Goal: Task Accomplishment & Management: Complete application form

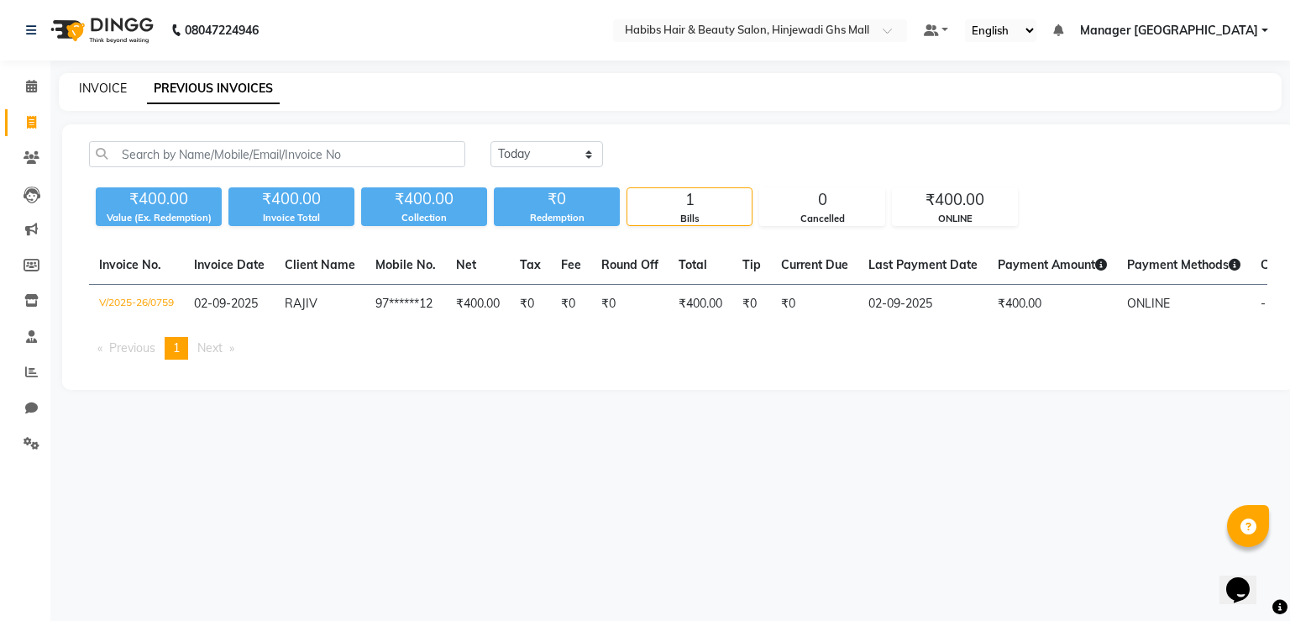
click at [82, 84] on link "INVOICE" at bounding box center [103, 88] width 48 height 15
select select "7463"
select select "service"
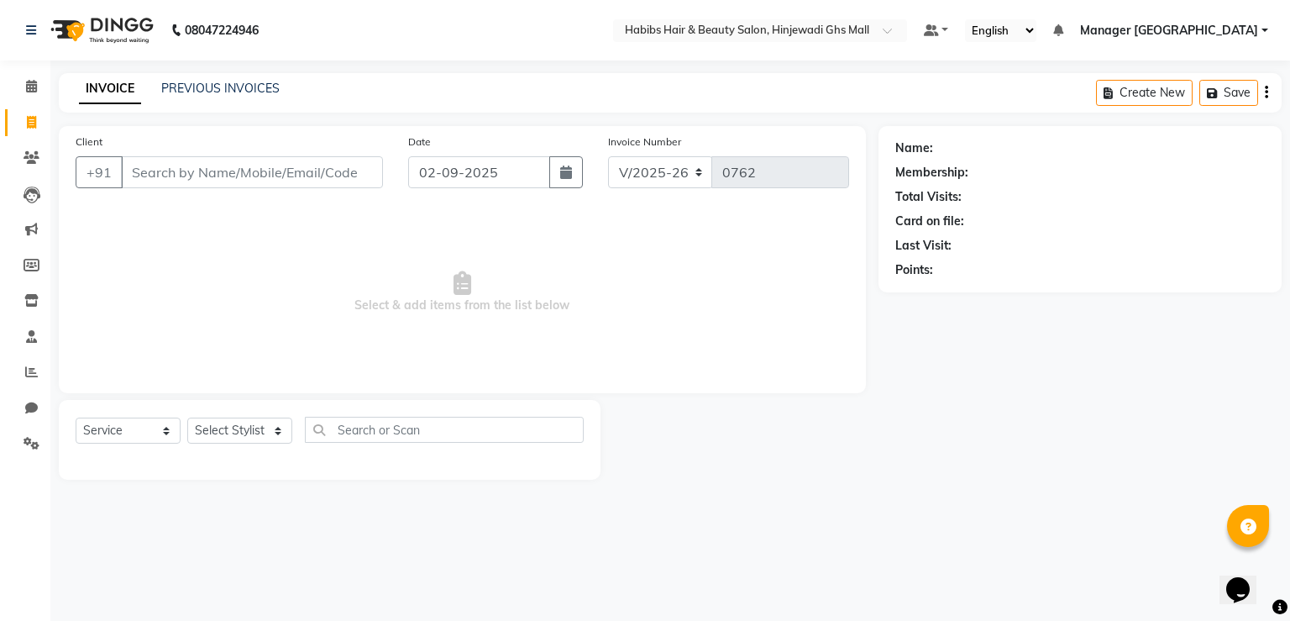
click at [324, 171] on input "Client" at bounding box center [252, 172] width 262 height 32
type input "9137046912"
click at [324, 171] on span "Add Client" at bounding box center [340, 172] width 66 height 17
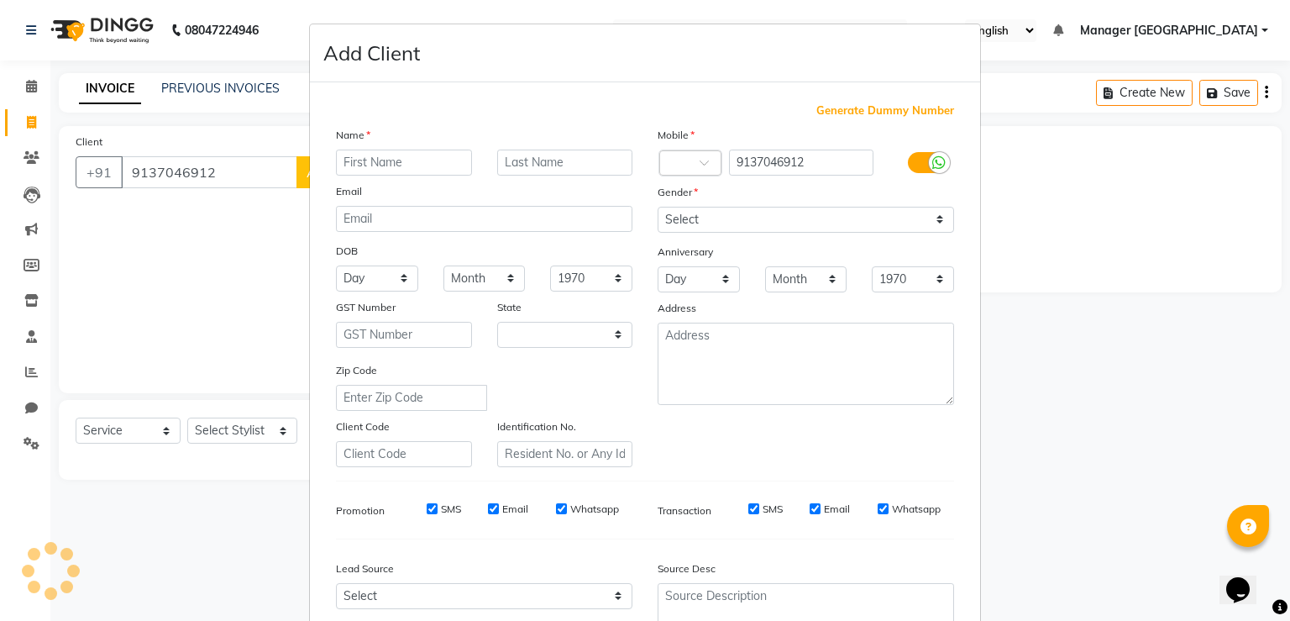
select select "22"
type input "nilesh"
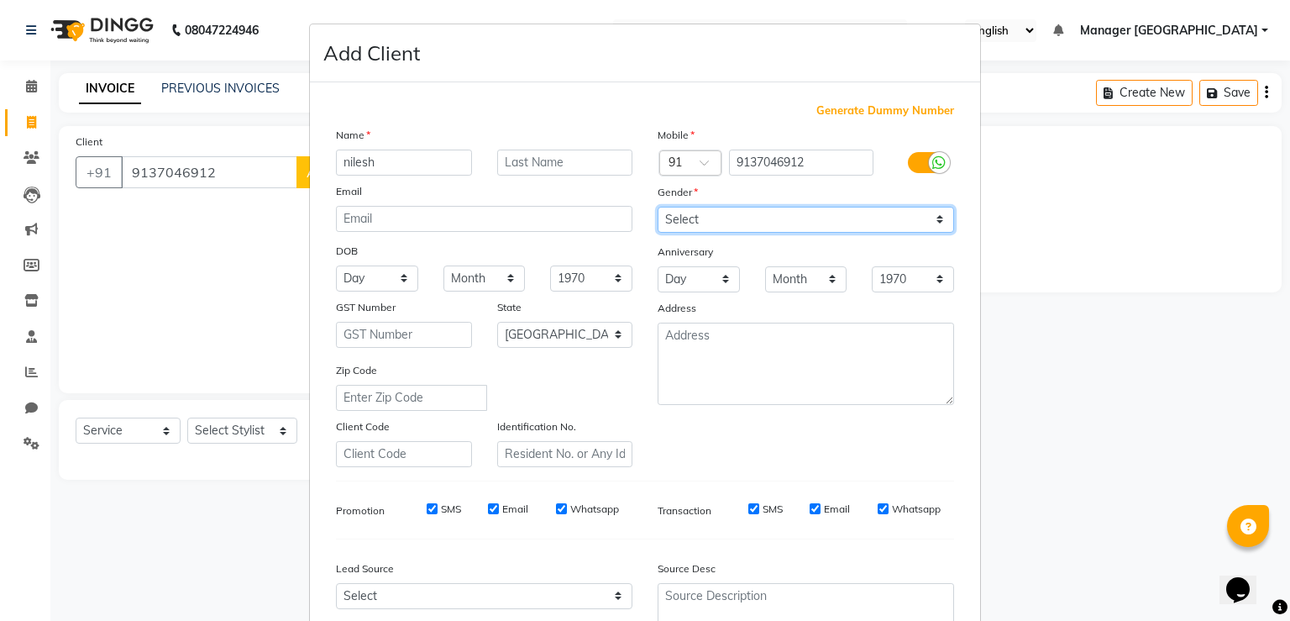
drag, startPoint x: 894, startPoint y: 214, endPoint x: 874, endPoint y: 230, distance: 25.1
click at [894, 214] on select "Select [DEMOGRAPHIC_DATA] [DEMOGRAPHIC_DATA] Other Prefer Not To Say" at bounding box center [806, 220] width 296 height 26
select select "[DEMOGRAPHIC_DATA]"
click at [658, 207] on select "Select [DEMOGRAPHIC_DATA] [DEMOGRAPHIC_DATA] Other Prefer Not To Say" at bounding box center [806, 220] width 296 height 26
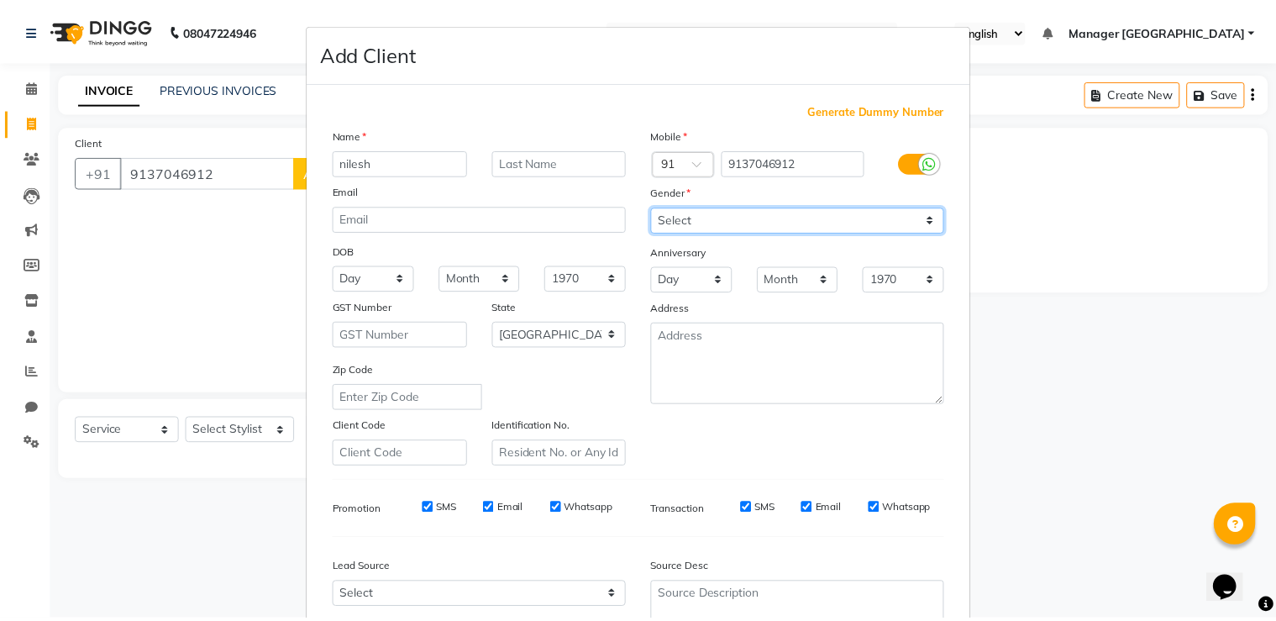
scroll to position [162, 0]
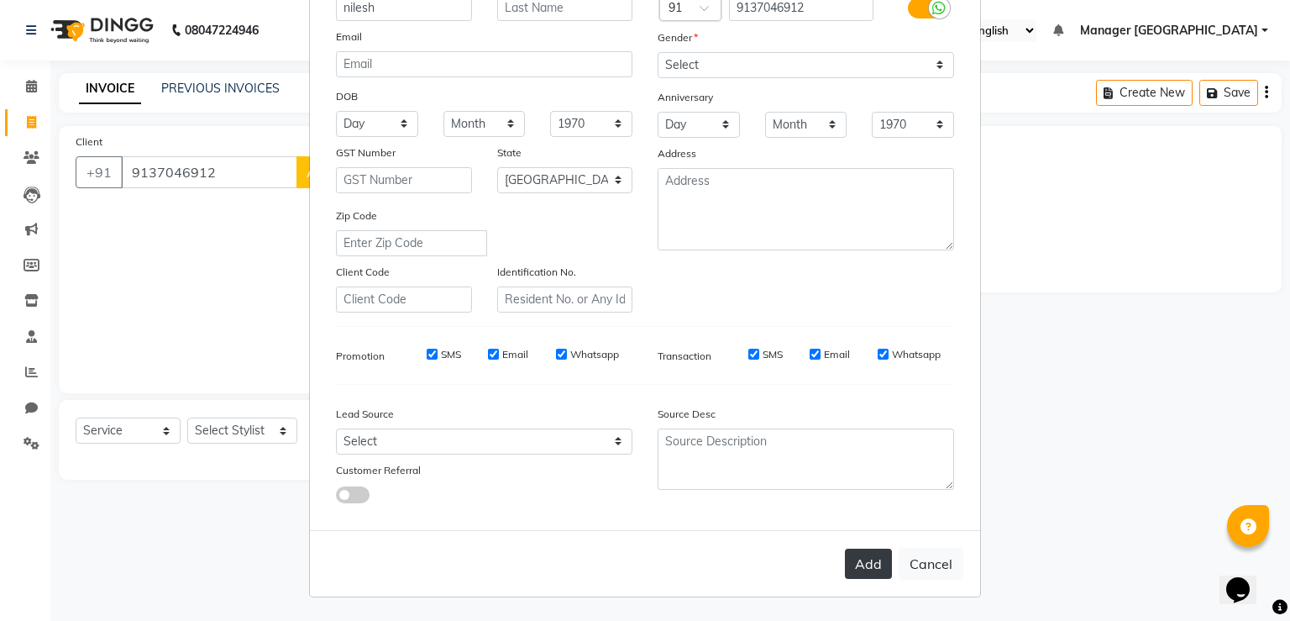
click at [865, 559] on button "Add" at bounding box center [868, 563] width 47 height 30
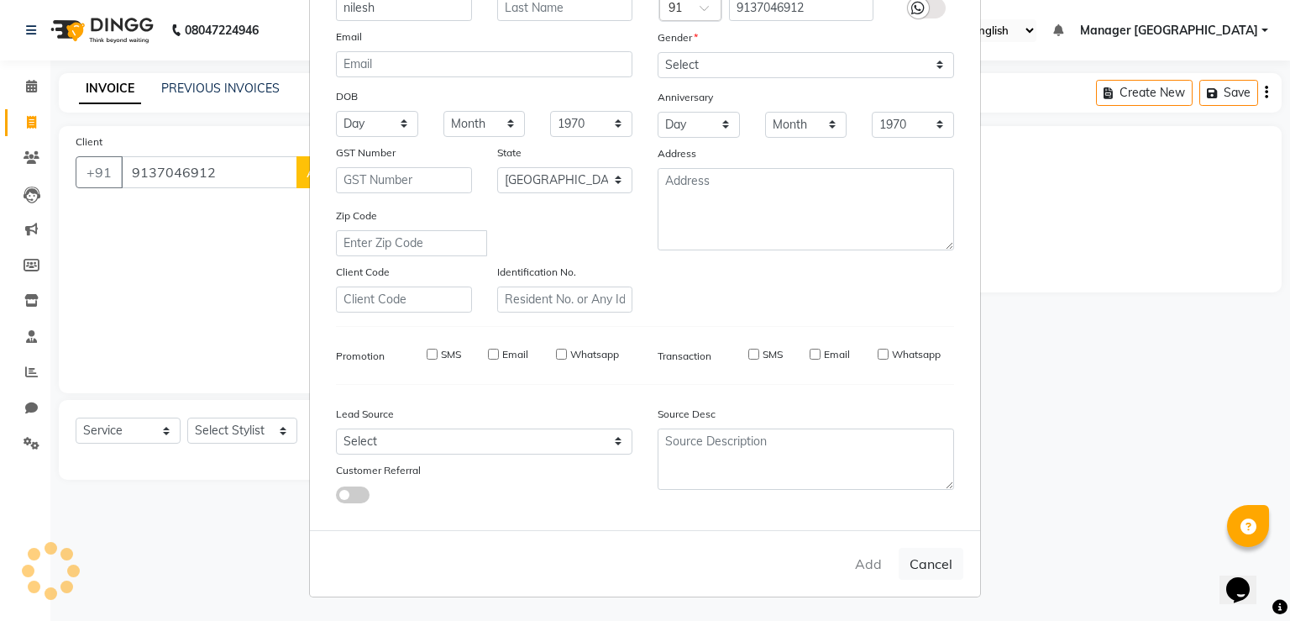
type input "91******12"
select select
select select "null"
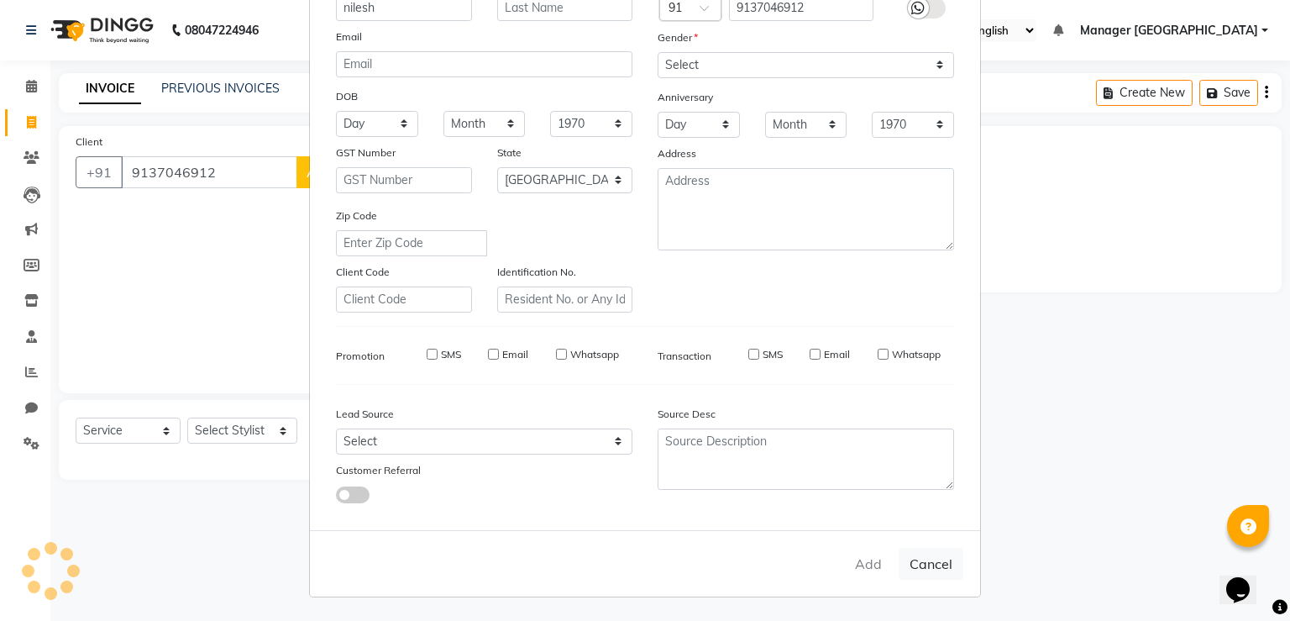
select select
checkbox input "false"
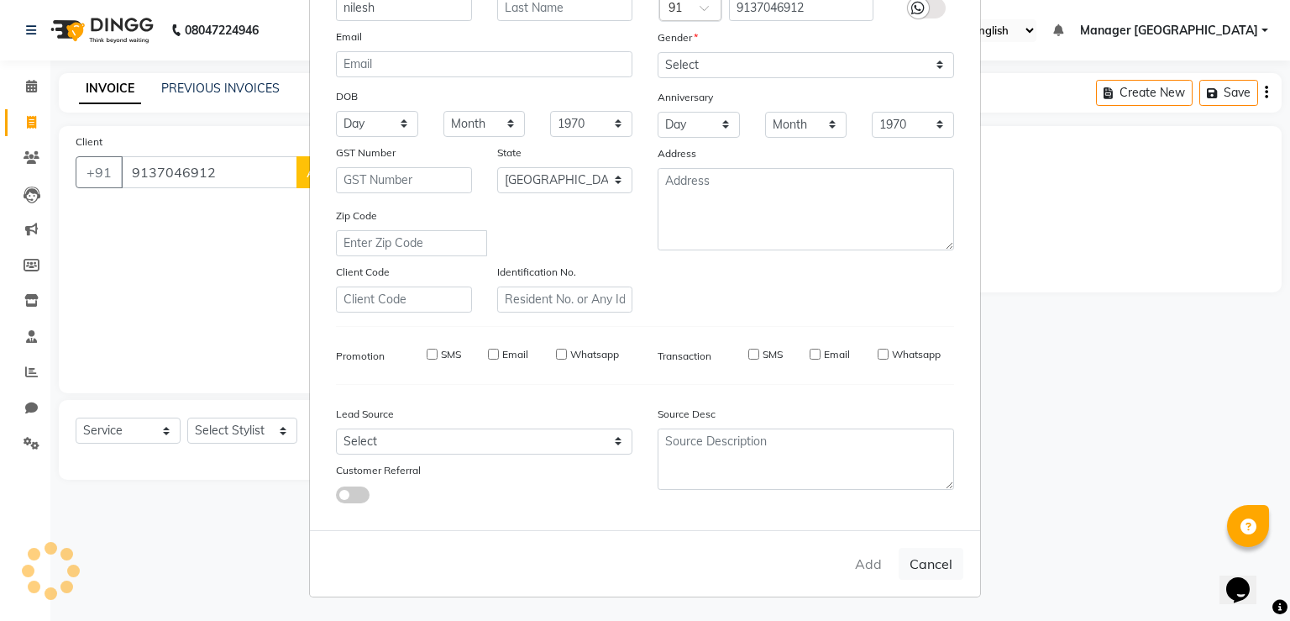
checkbox input "false"
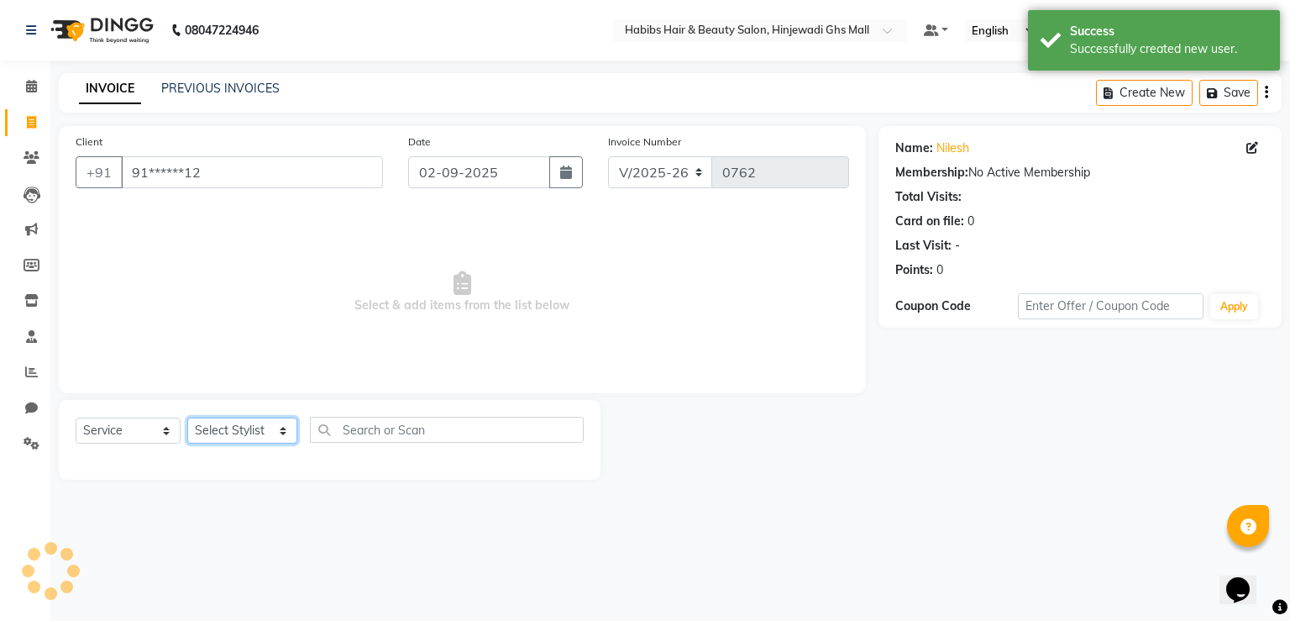
drag, startPoint x: 291, startPoint y: 433, endPoint x: 238, endPoint y: 436, distance: 53.9
click at [291, 433] on select "Select Stylist GAURAV [PERSON_NAME] Manager GHS MALL [PERSON_NAME] POOJA [PERSO…" at bounding box center [242, 430] width 110 height 26
select select "88335"
click at [187, 418] on select "Select Stylist GAURAV [PERSON_NAME] Manager GHS MALL [PERSON_NAME] POOJA [PERSO…" at bounding box center [242, 430] width 110 height 26
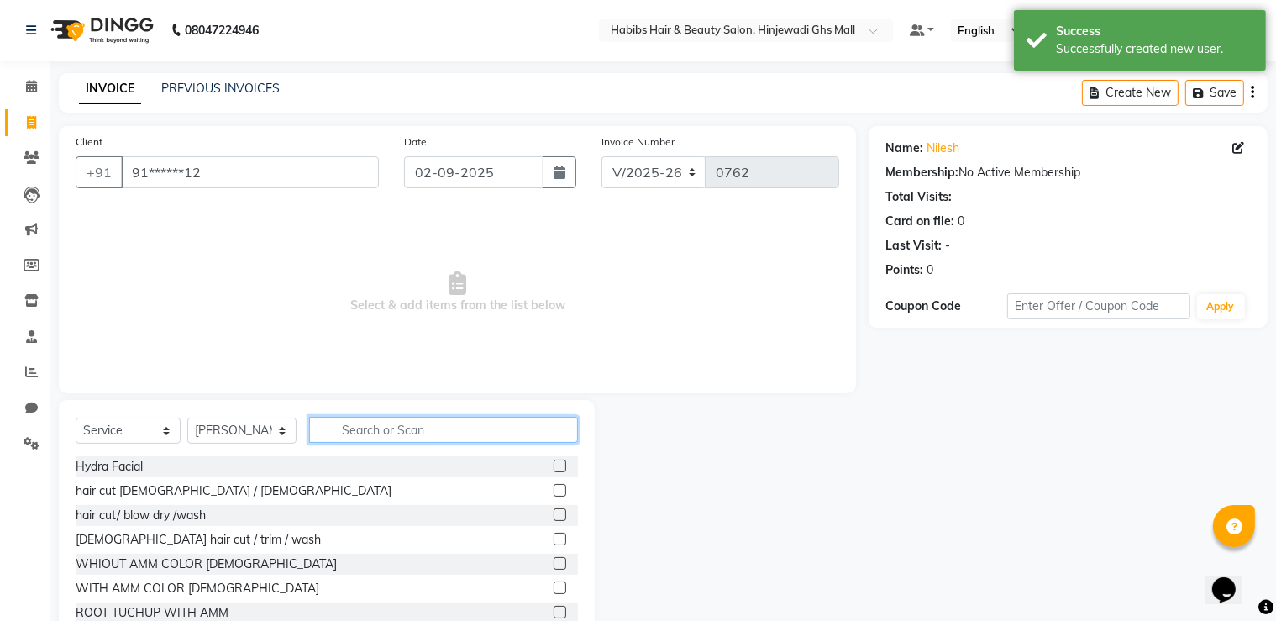
click at [403, 431] on input "text" at bounding box center [443, 430] width 269 height 26
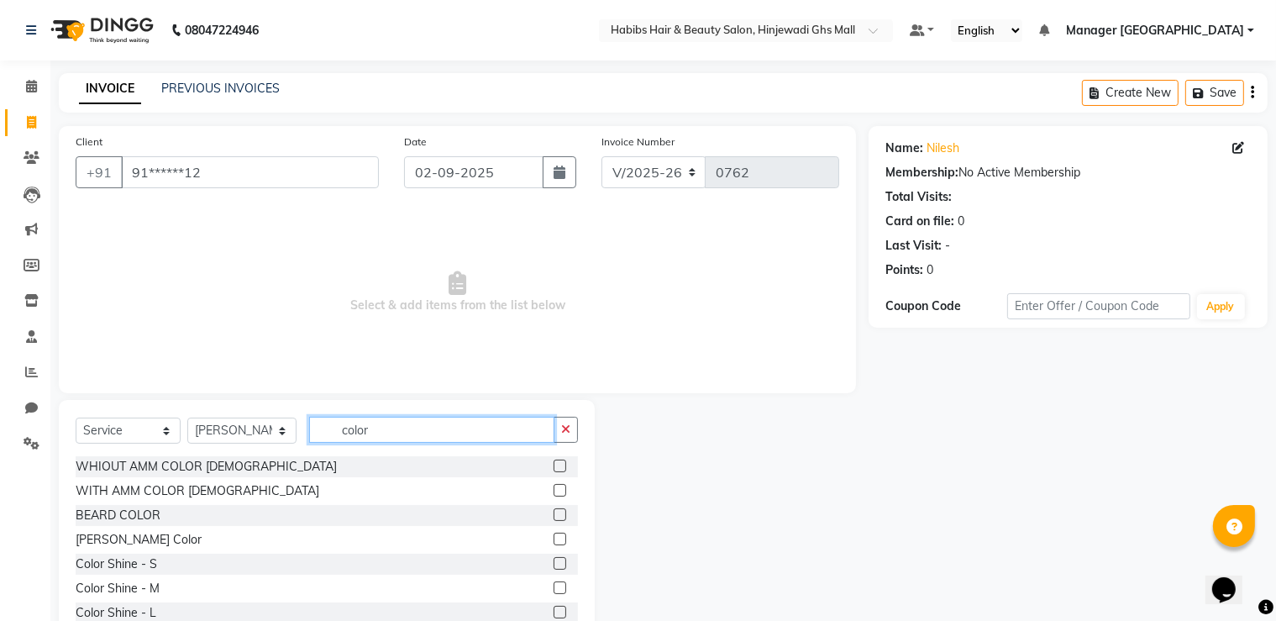
type input "color"
click at [554, 466] on div at bounding box center [566, 466] width 24 height 21
click at [554, 466] on label at bounding box center [560, 465] width 13 height 13
click at [554, 466] on input "checkbox" at bounding box center [559, 466] width 11 height 11
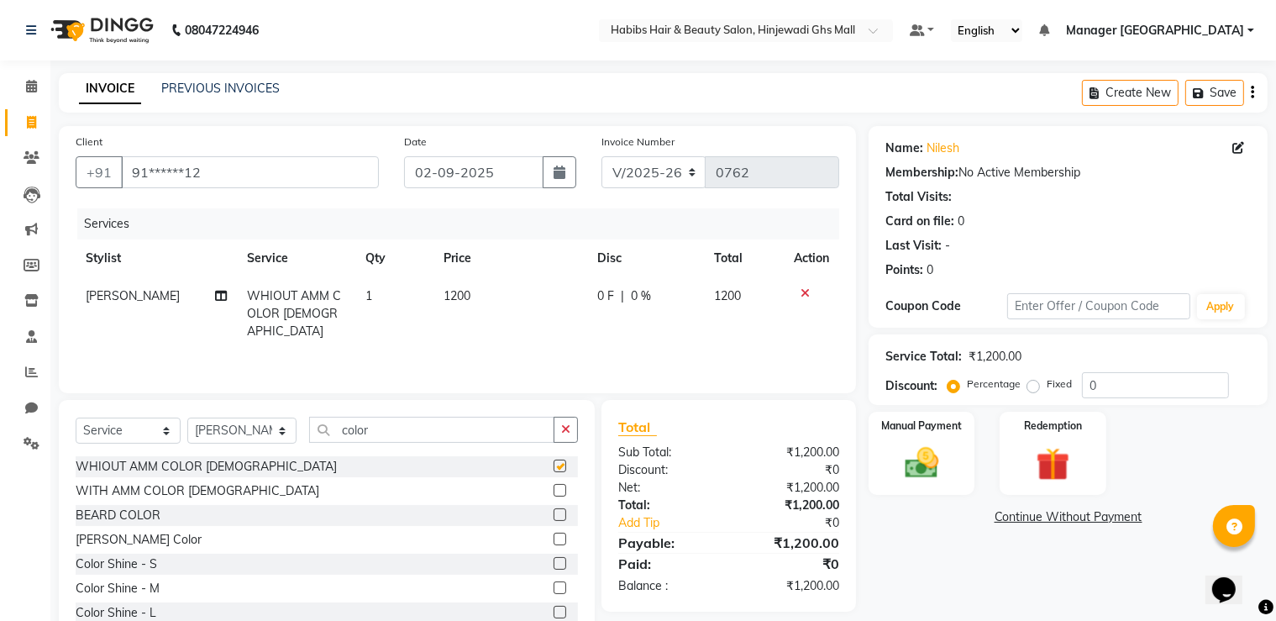
checkbox input "false"
click at [806, 288] on icon at bounding box center [804, 293] width 9 height 12
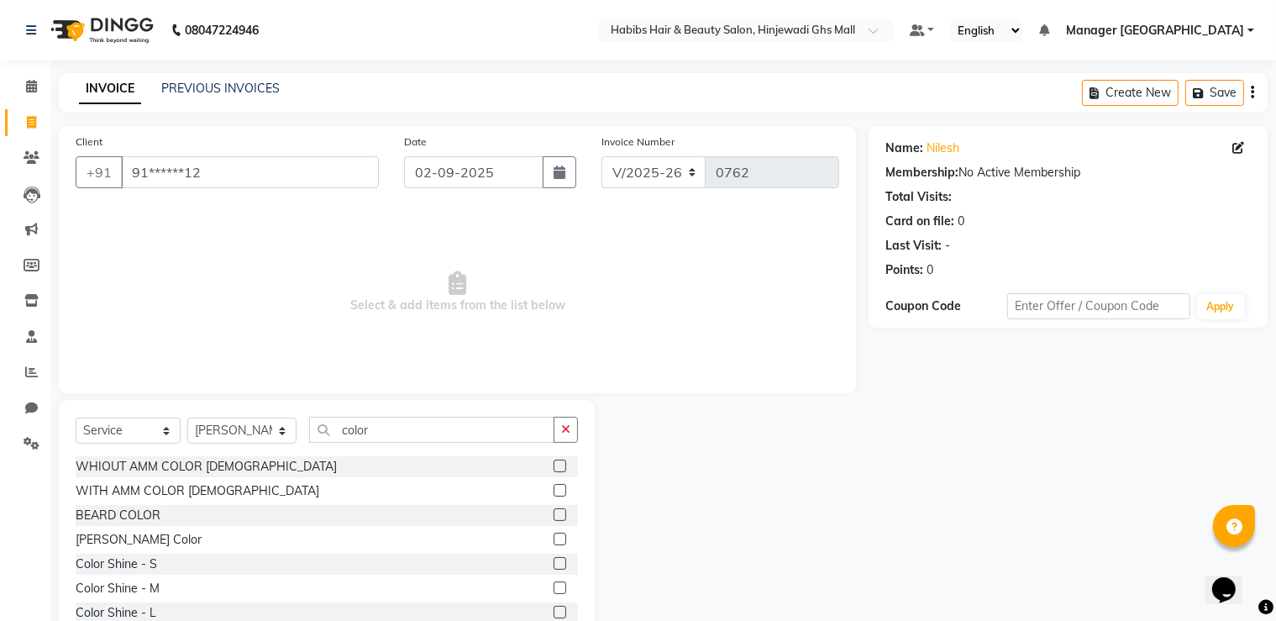
click at [554, 486] on label at bounding box center [560, 490] width 13 height 13
click at [554, 486] on input "checkbox" at bounding box center [559, 490] width 11 height 11
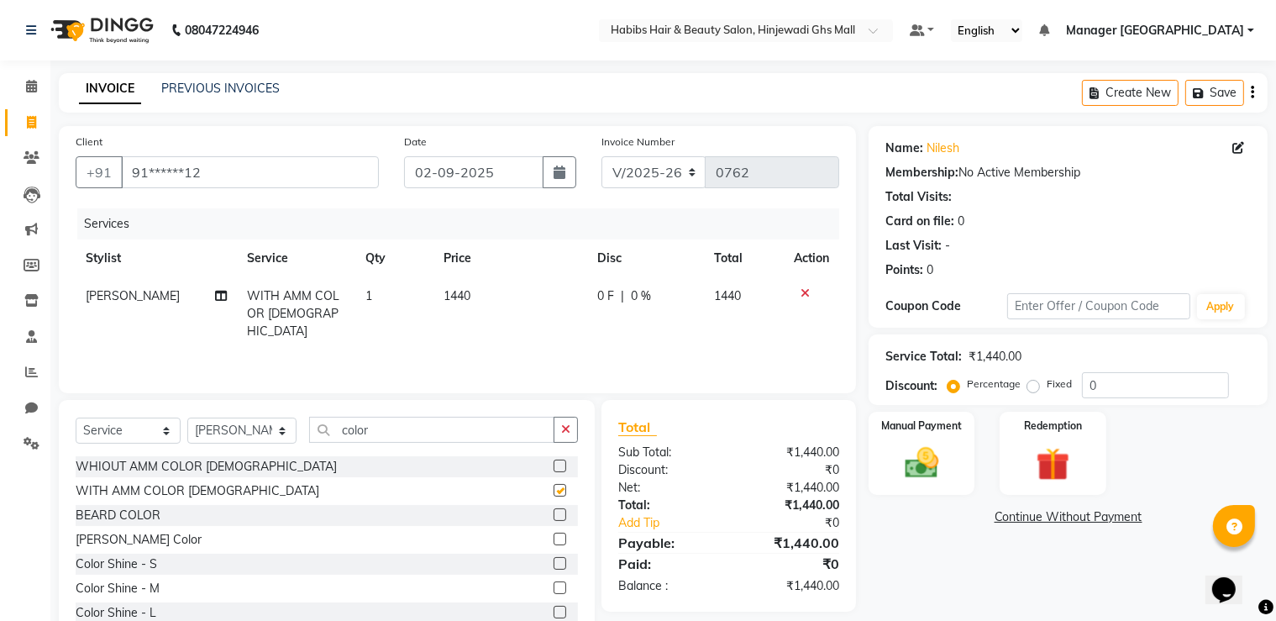
checkbox input "false"
click at [370, 443] on div "Select Service Product Membership Package Voucher Prepaid Gift Card Select Styl…" at bounding box center [327, 436] width 502 height 39
click at [392, 428] on input "color" at bounding box center [431, 430] width 245 height 26
type input "c"
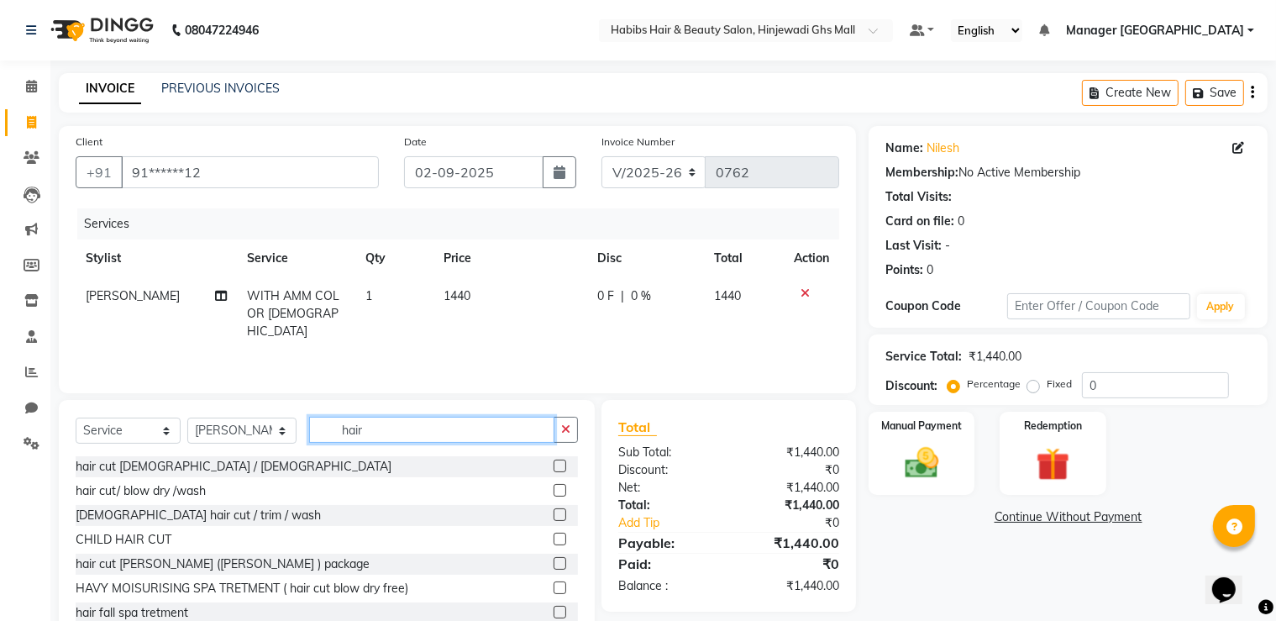
type input "hair"
click at [554, 462] on label at bounding box center [560, 465] width 13 height 13
click at [554, 462] on input "checkbox" at bounding box center [559, 466] width 11 height 11
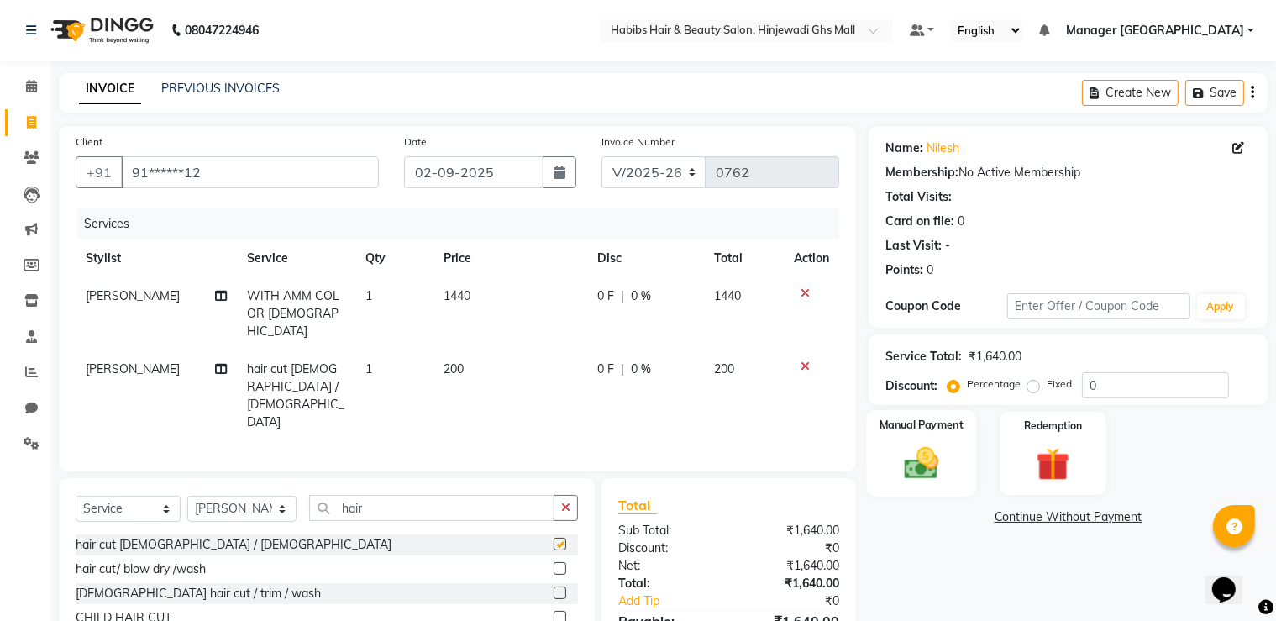
checkbox input "false"
click at [916, 467] on img at bounding box center [922, 463] width 56 height 40
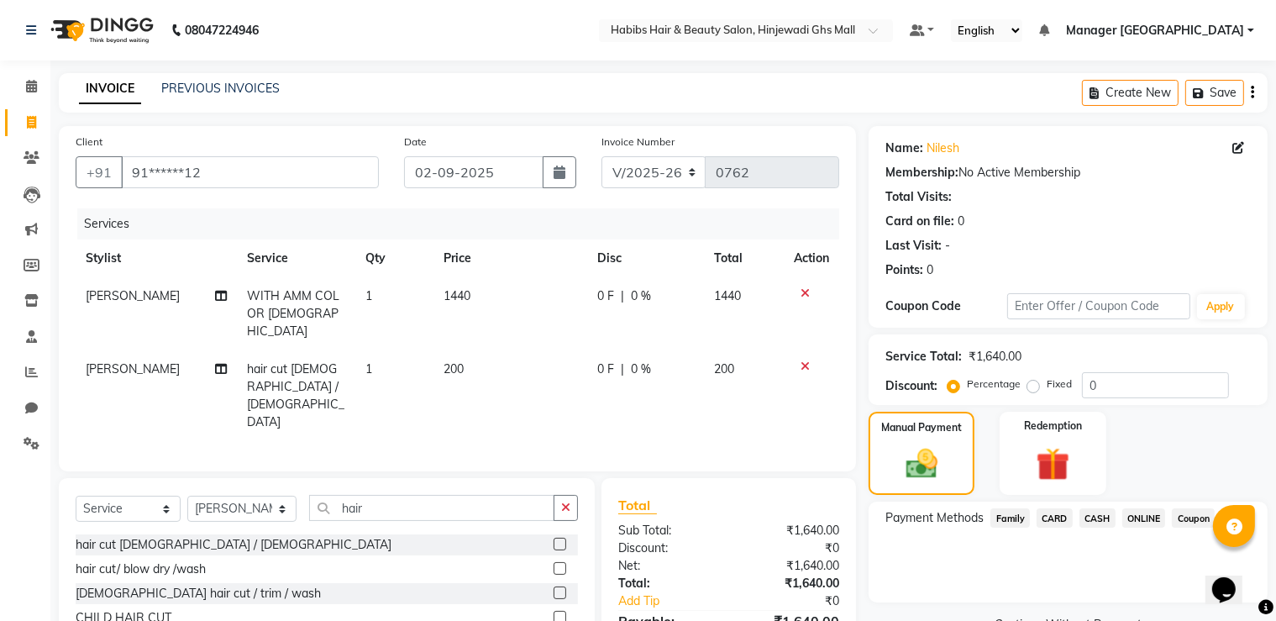
click at [1136, 518] on span "ONLINE" at bounding box center [1144, 517] width 44 height 19
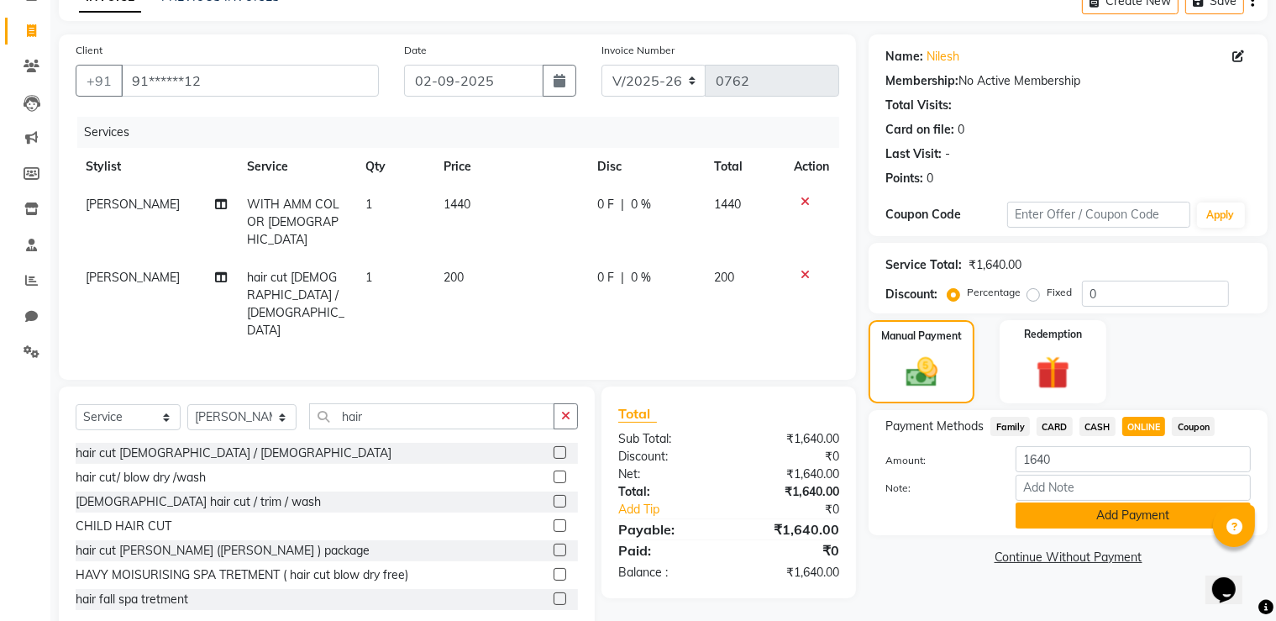
click at [1142, 525] on button "Add Payment" at bounding box center [1132, 515] width 235 height 26
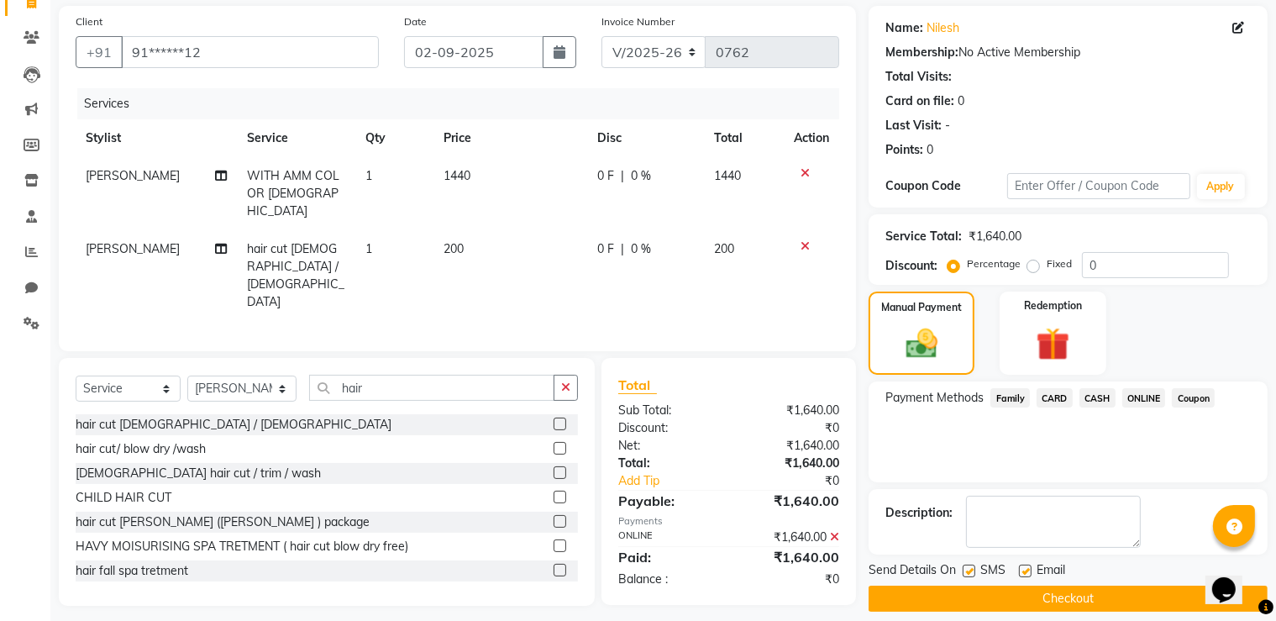
scroll to position [135, 0]
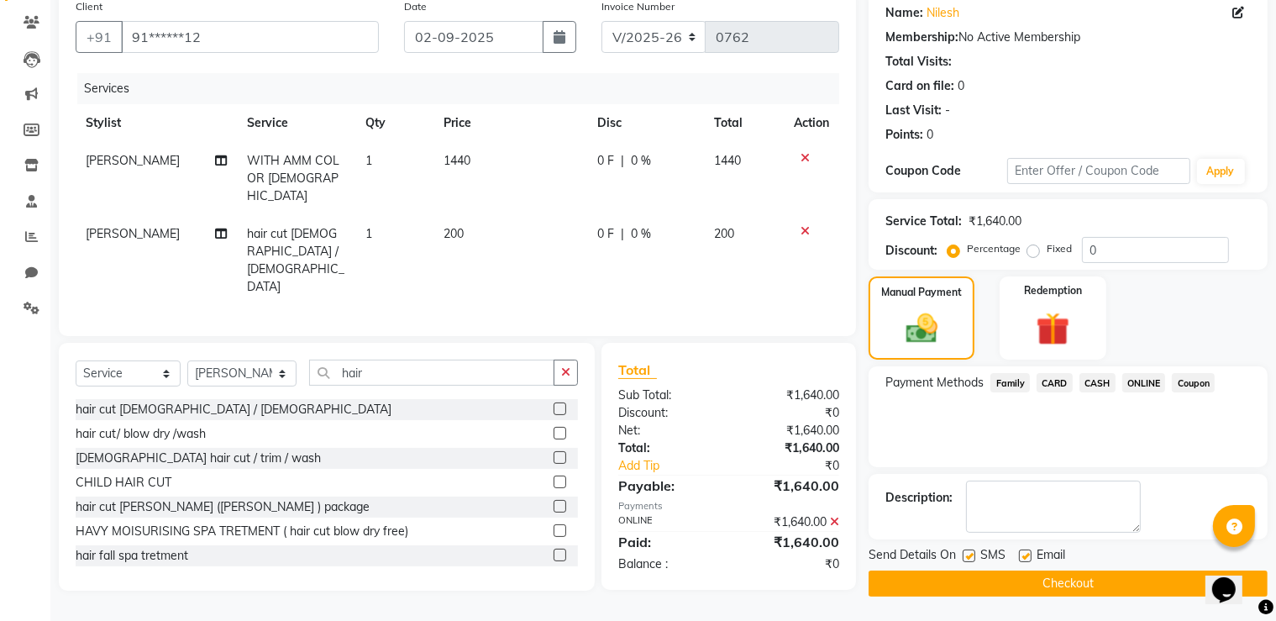
click at [1063, 583] on button "Checkout" at bounding box center [1067, 583] width 399 height 26
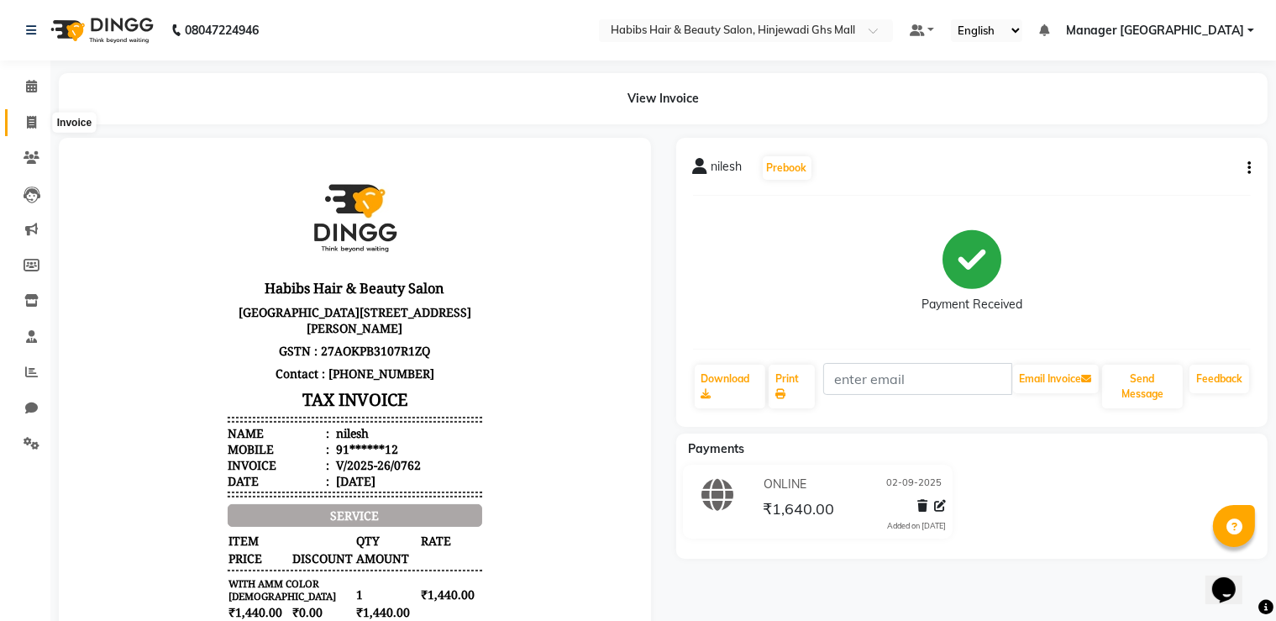
click at [28, 118] on icon at bounding box center [31, 122] width 9 height 13
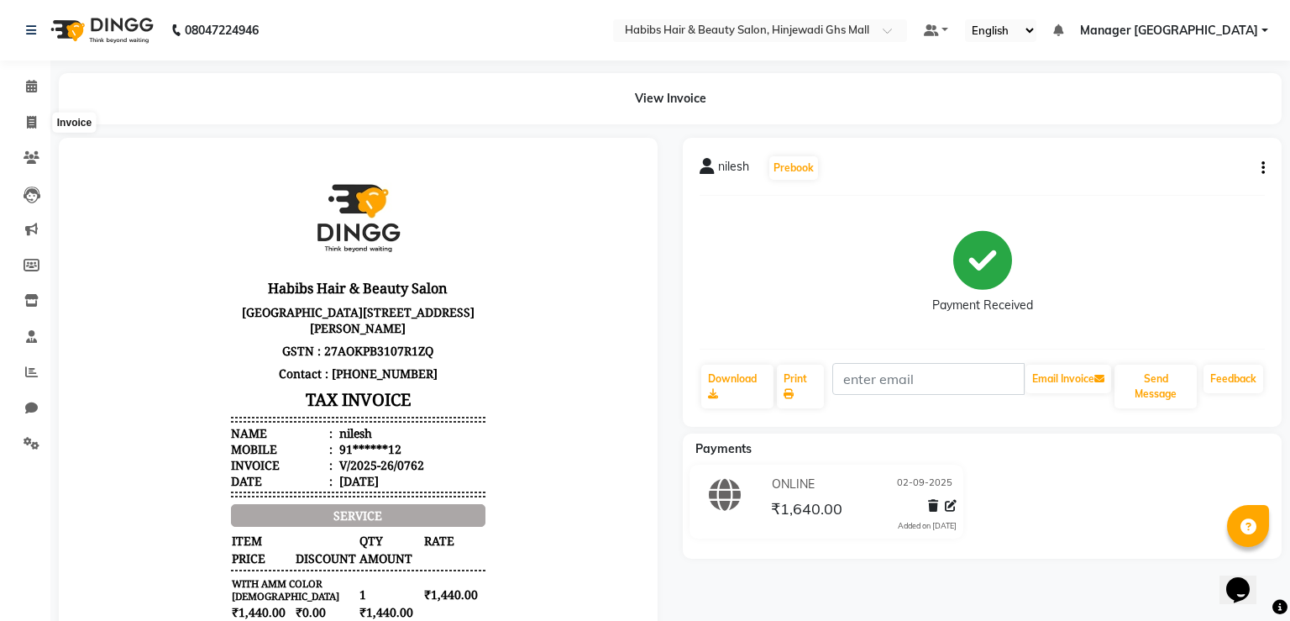
select select "7463"
select select "service"
